Goal: Communication & Community: Answer question/provide support

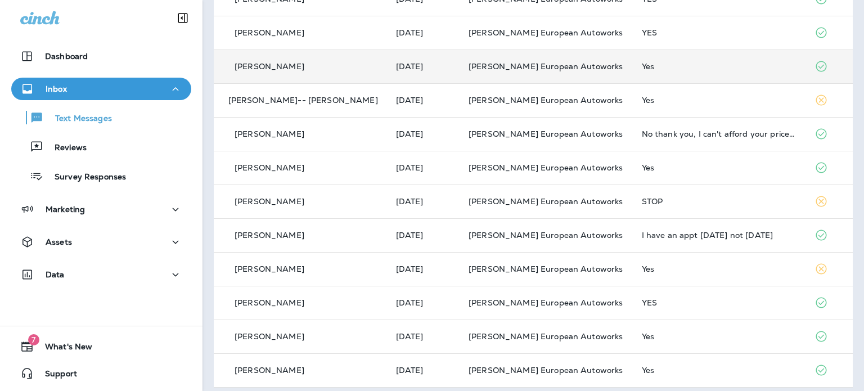
scroll to position [413, 0]
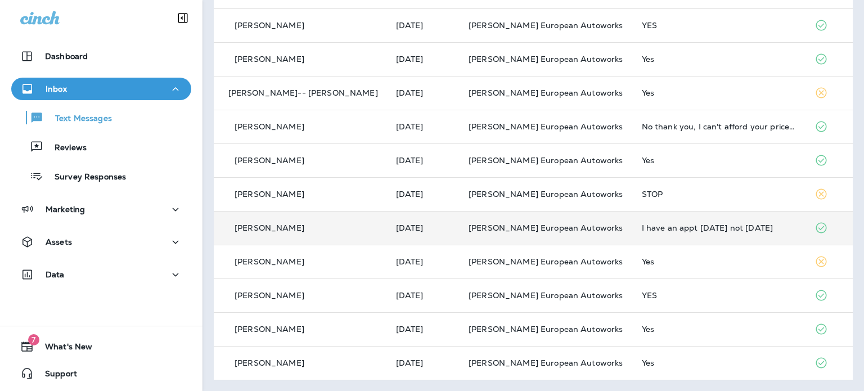
click at [642, 228] on div "I have an appt [DATE] not [DATE]" at bounding box center [719, 227] width 155 height 9
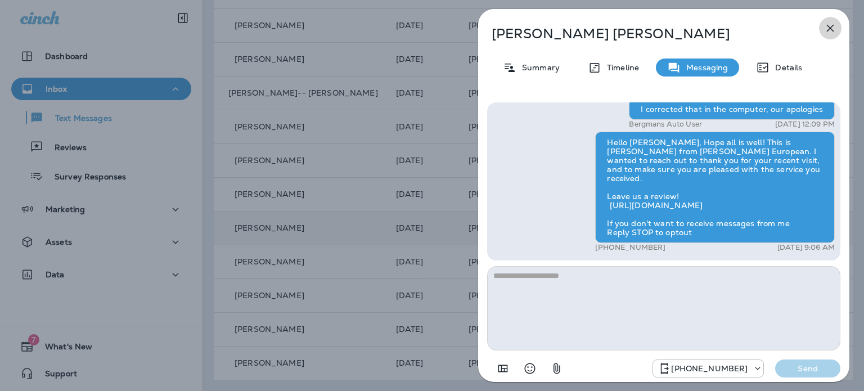
click at [828, 30] on icon "button" at bounding box center [830, 28] width 7 height 7
